Goal: Task Accomplishment & Management: Manage account settings

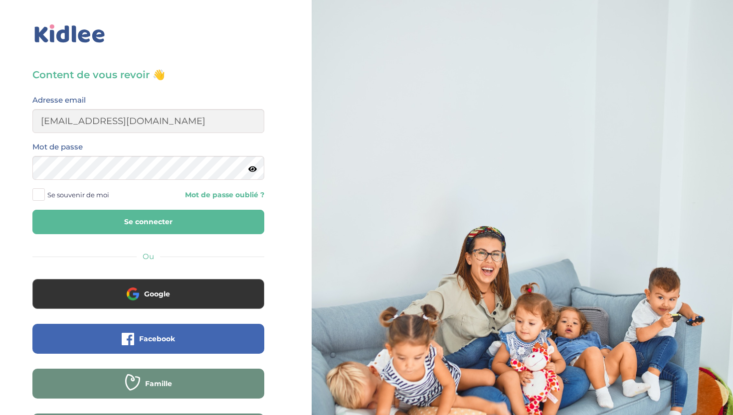
type input "naminata.fofanaa@gmail.com"
click at [148, 222] on button "Se connecter" at bounding box center [148, 222] width 232 height 24
click at [123, 221] on button "Se connecter" at bounding box center [148, 222] width 232 height 24
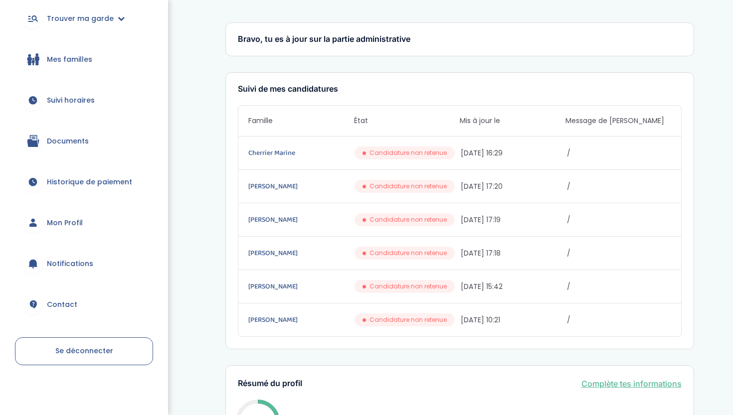
scroll to position [106, 0]
click at [81, 104] on span "Suivi horaires" at bounding box center [71, 101] width 48 height 10
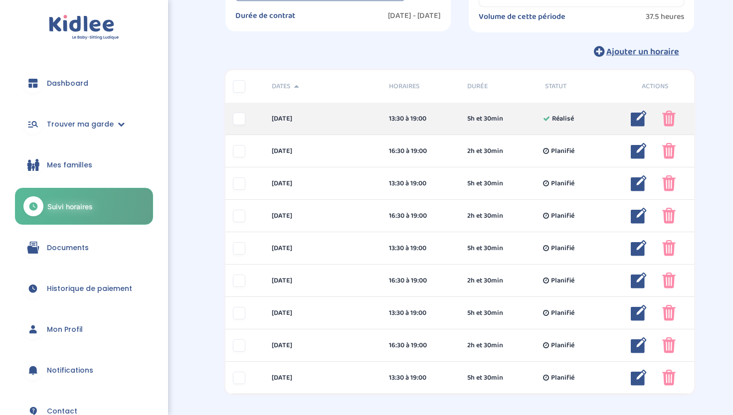
scroll to position [119, 0]
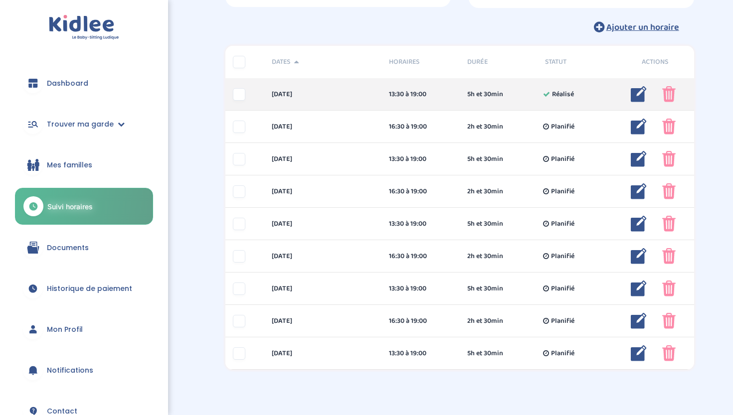
click at [239, 98] on div at bounding box center [239, 94] width 12 height 12
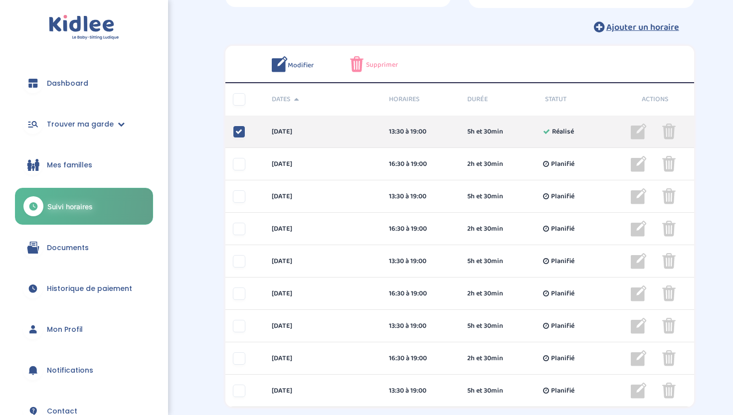
click at [240, 132] on icon at bounding box center [238, 131] width 7 height 7
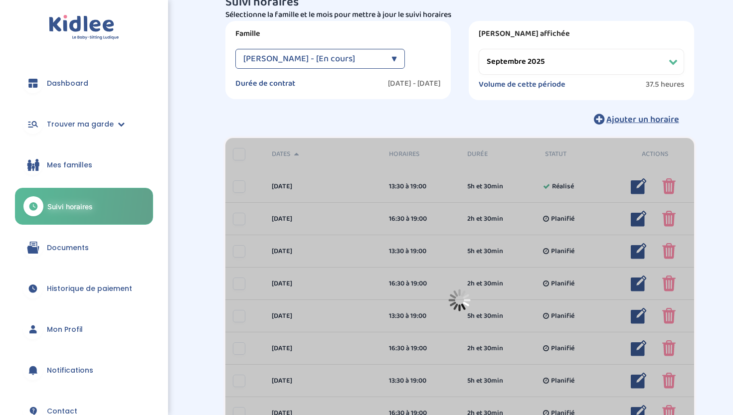
scroll to position [0, 0]
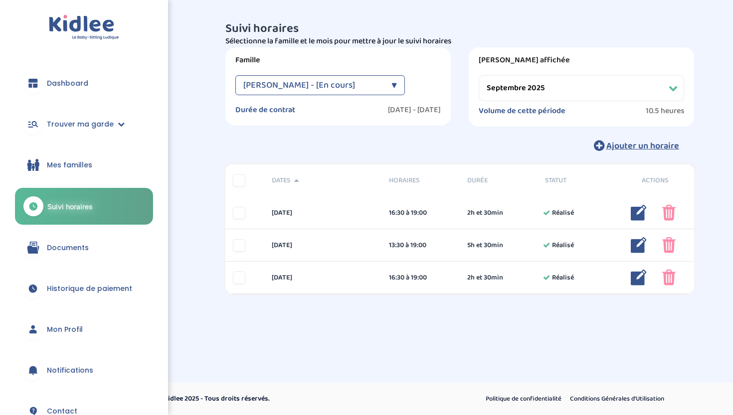
select select "octobre 2025"
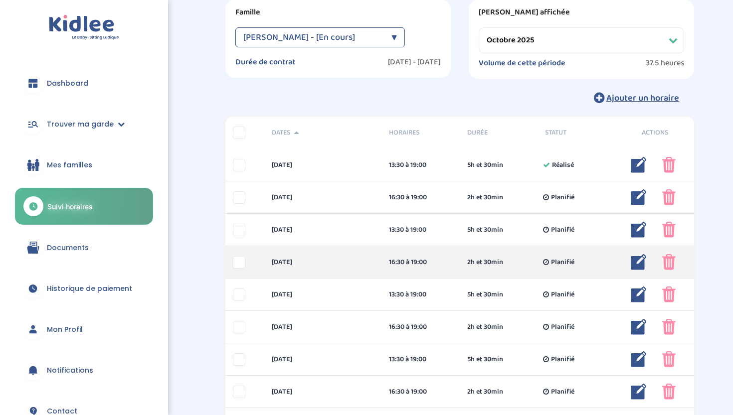
scroll to position [29, 0]
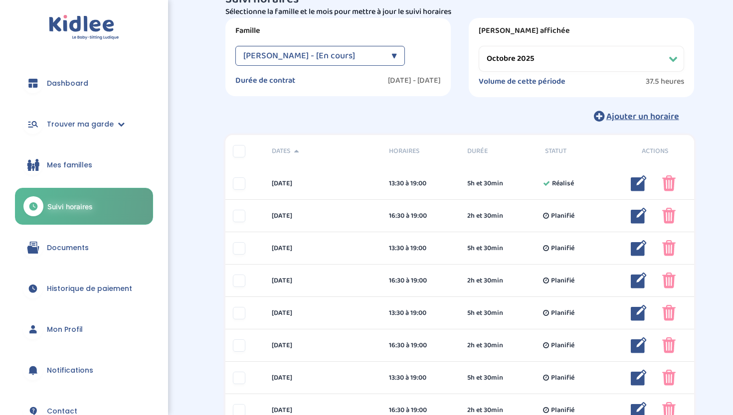
click at [84, 278] on link "Historique de paiement" at bounding box center [84, 289] width 138 height 36
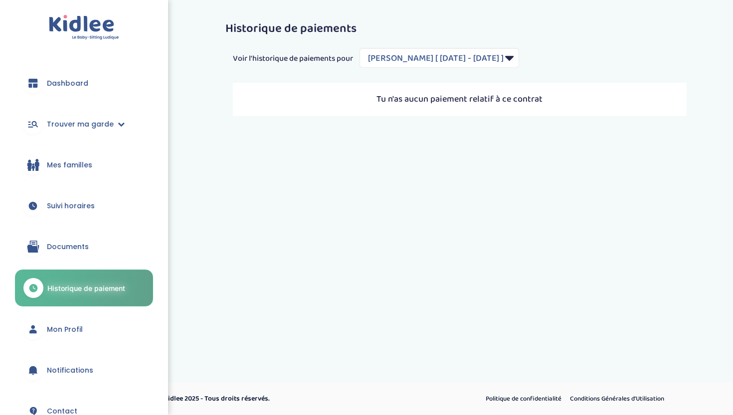
select select "2183"
click at [510, 97] on p "Tu n'as aucun paiement relatif à ce contrat" at bounding box center [460, 99] width 434 height 13
click at [53, 256] on link "Documents" at bounding box center [84, 247] width 138 height 36
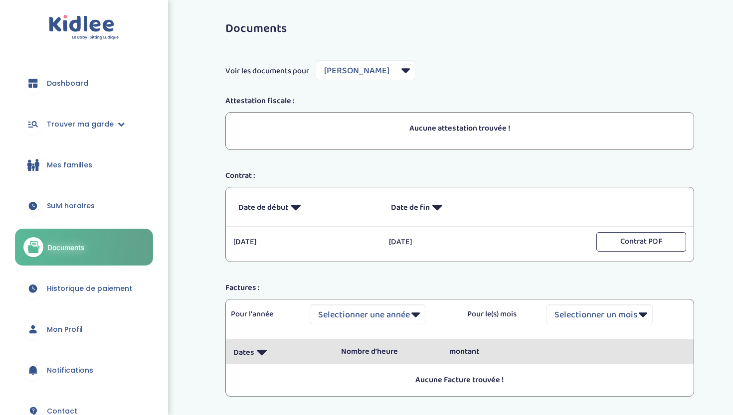
select select "4420"
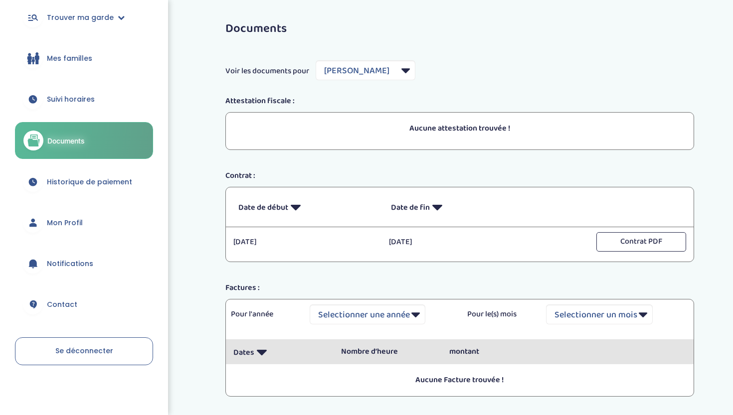
scroll to position [106, 0]
click at [96, 222] on link "Mon Profil" at bounding box center [84, 223] width 138 height 36
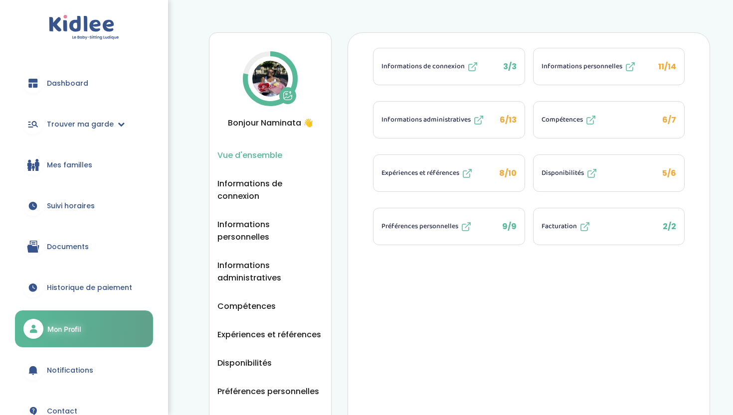
click at [633, 112] on button "Compétences 6/7" at bounding box center [609, 120] width 151 height 36
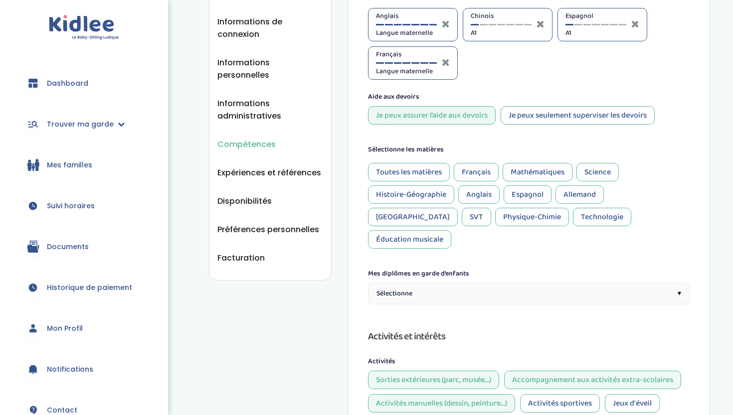
scroll to position [165, 0]
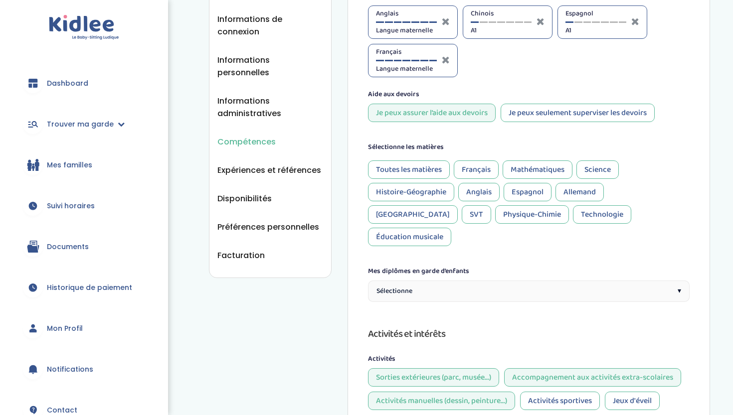
click at [488, 173] on div "Français" at bounding box center [476, 170] width 45 height 18
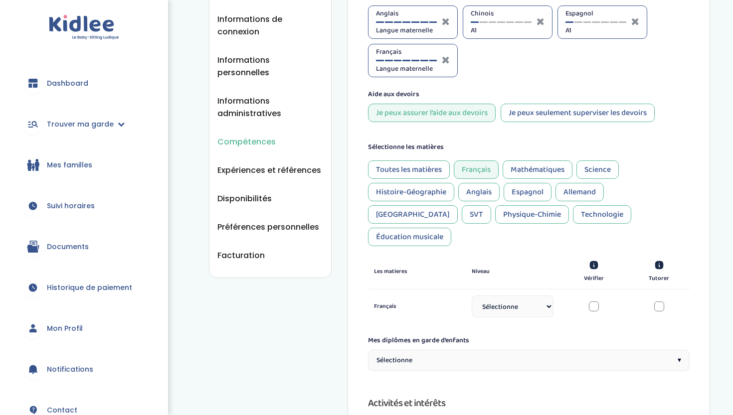
click at [527, 172] on div "Mathématiques" at bounding box center [538, 170] width 70 height 18
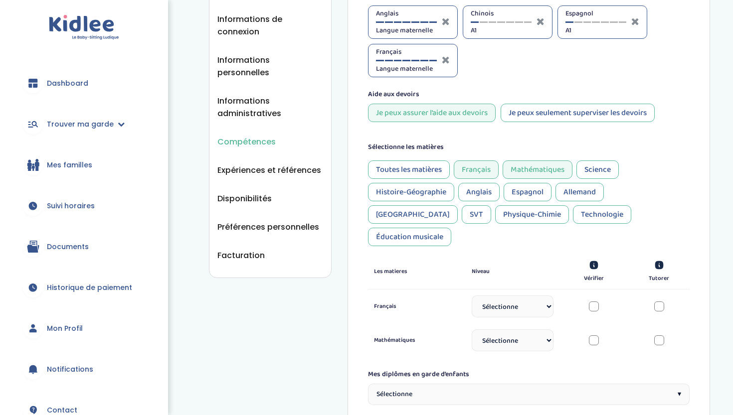
click at [585, 168] on div "Science" at bounding box center [597, 170] width 42 height 18
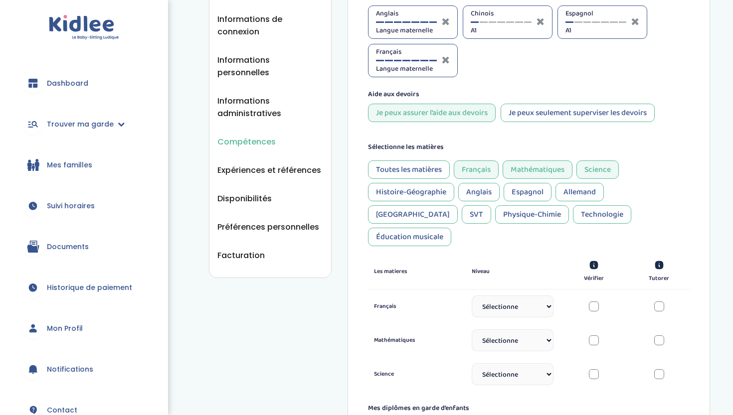
click at [416, 192] on div "Histoire-Géographie" at bounding box center [411, 192] width 86 height 18
click at [487, 198] on div "Anglais" at bounding box center [478, 192] width 41 height 18
click at [520, 196] on div "Espagnol" at bounding box center [528, 192] width 48 height 18
click at [495, 223] on div "Physique-Chimie" at bounding box center [532, 214] width 74 height 18
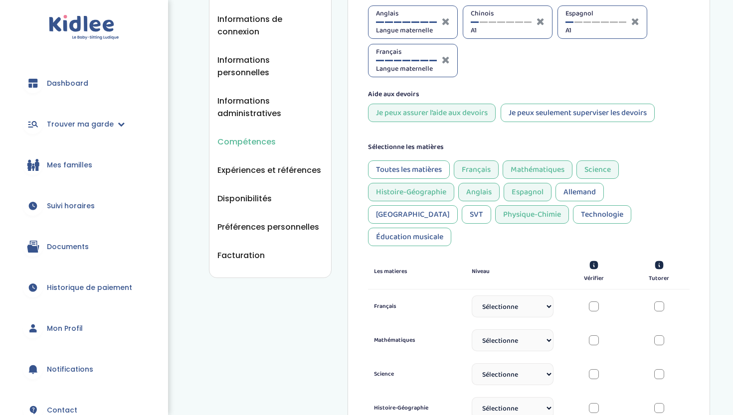
click at [573, 221] on div "Technologie" at bounding box center [602, 214] width 58 height 18
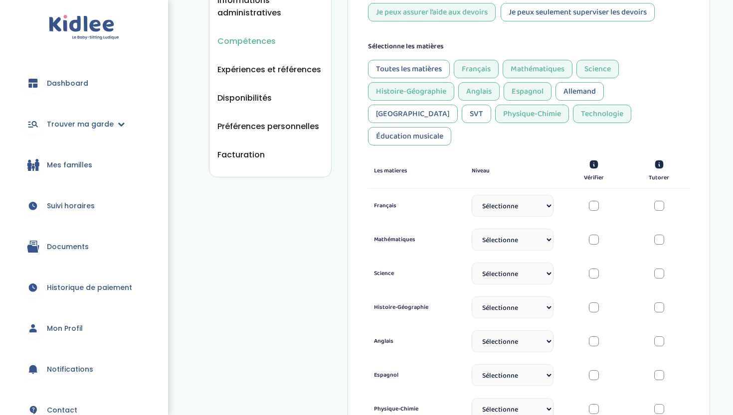
scroll to position [276, 0]
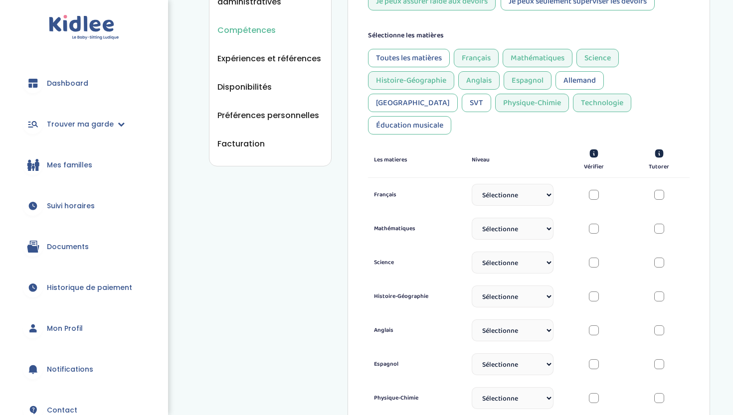
click at [491, 94] on div "SVT" at bounding box center [476, 103] width 29 height 18
click at [596, 190] on div at bounding box center [594, 195] width 10 height 10
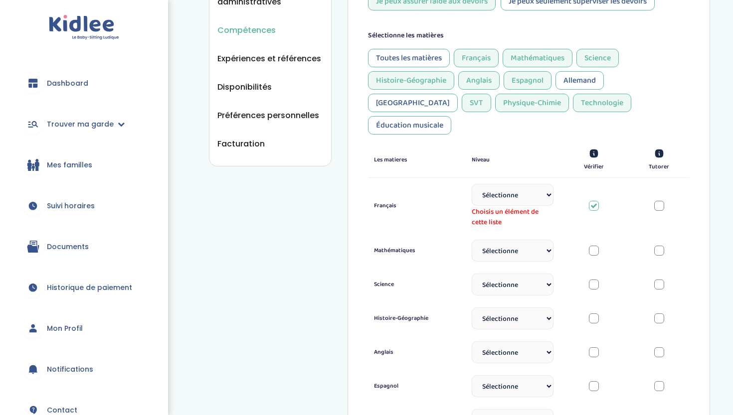
click at [659, 201] on div at bounding box center [659, 206] width 10 height 10
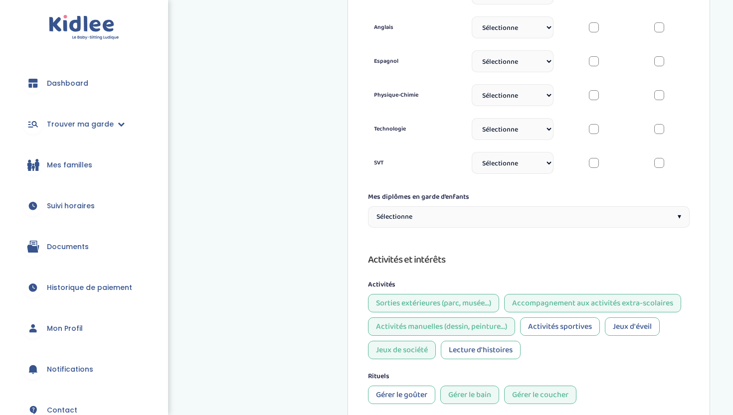
scroll to position [605, 0]
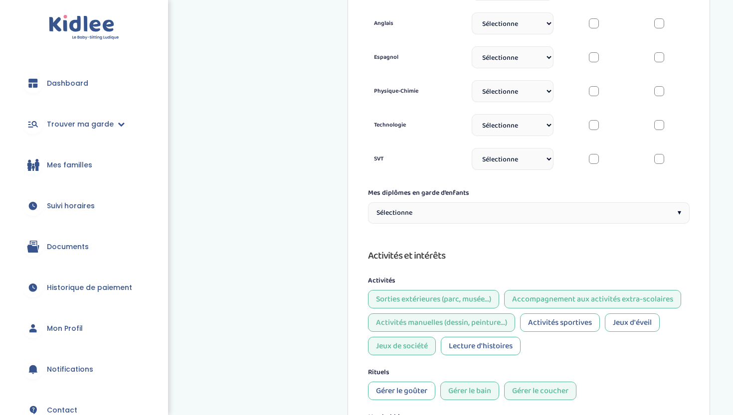
click at [525, 202] on div "Sélectionne ▾" at bounding box center [529, 212] width 322 height 21
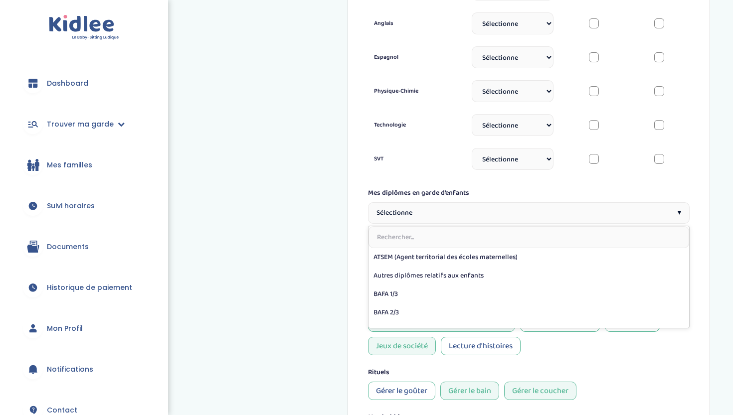
click at [526, 202] on div "Sélectionne ▾" at bounding box center [529, 212] width 322 height 21
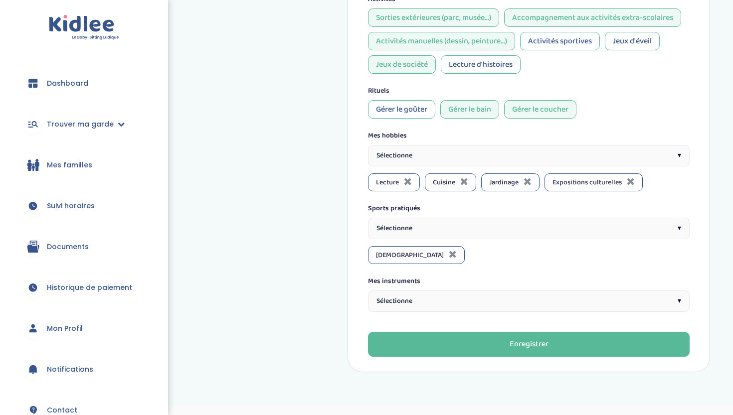
scroll to position [887, 0]
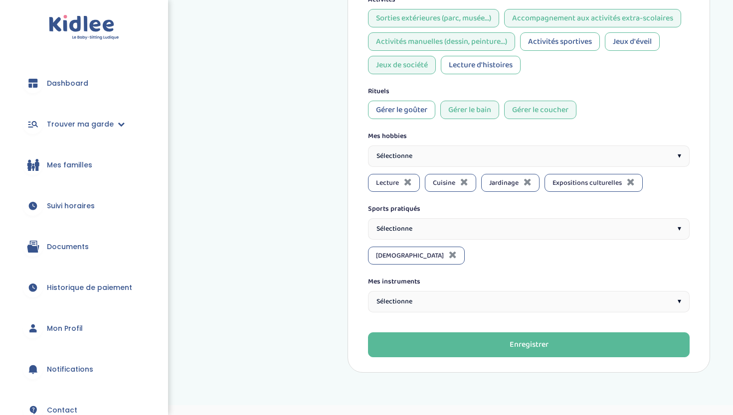
click at [410, 101] on div "Gérer le goûter" at bounding box center [401, 110] width 67 height 18
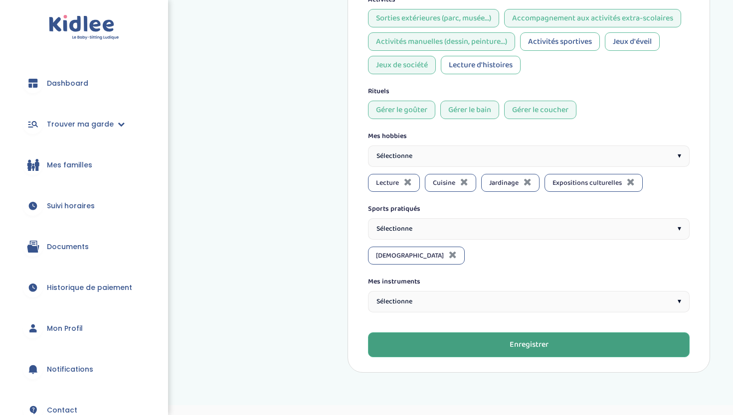
click at [466, 333] on button "Enregistrer" at bounding box center [529, 345] width 322 height 25
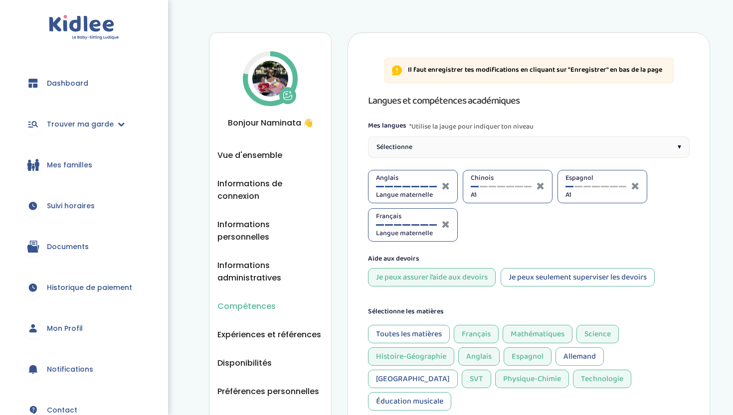
scroll to position [0, 0]
click at [62, 70] on link "Dashboard" at bounding box center [84, 83] width 138 height 36
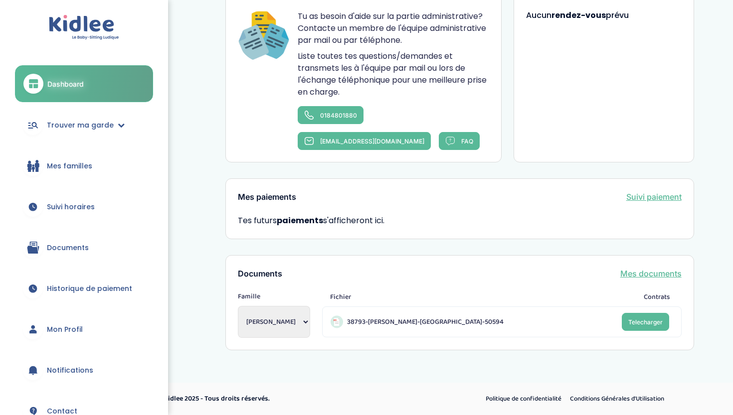
scroll to position [549, 0]
